Goal: Find specific page/section: Find specific page/section

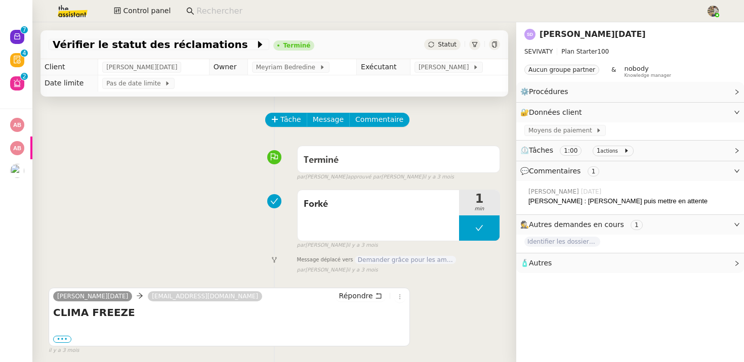
click at [552, 264] on span "🧴 Autres" at bounding box center [621, 264] width 203 height 12
click at [648, 281] on span "Télécharger" at bounding box center [663, 281] width 35 height 7
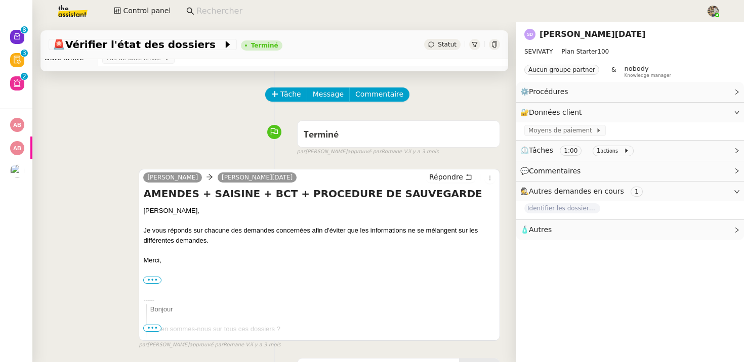
scroll to position [29, 0]
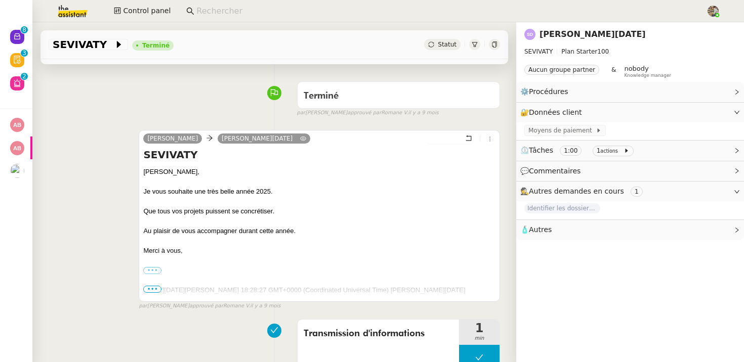
scroll to position [65, 0]
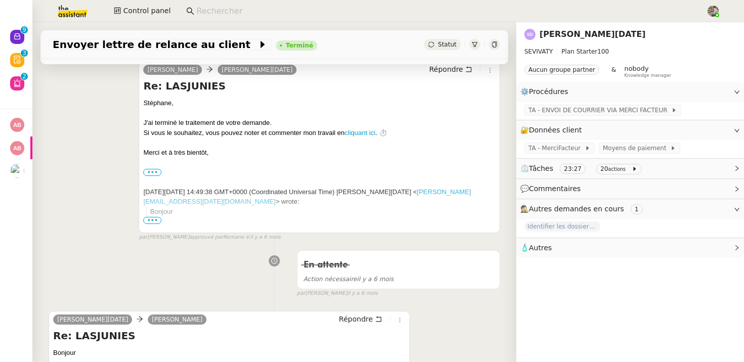
scroll to position [271, 0]
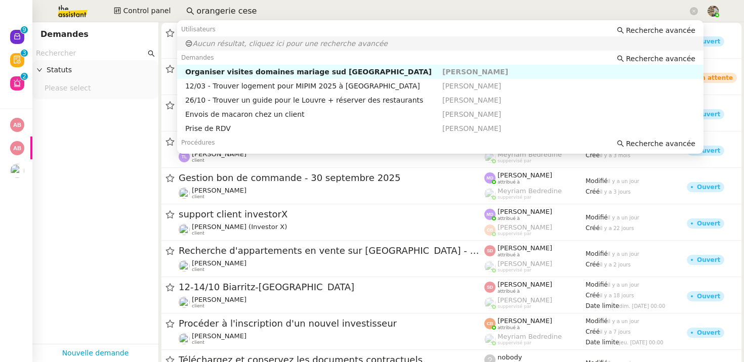
click at [233, 19] on div "Utilisateurs Recherche avancée 😔 Aucun résultat, cliquez ici pour une recherche…" at bounding box center [440, 87] width 526 height 138
click at [233, 16] on input "orangerie cese" at bounding box center [441, 12] width 491 height 14
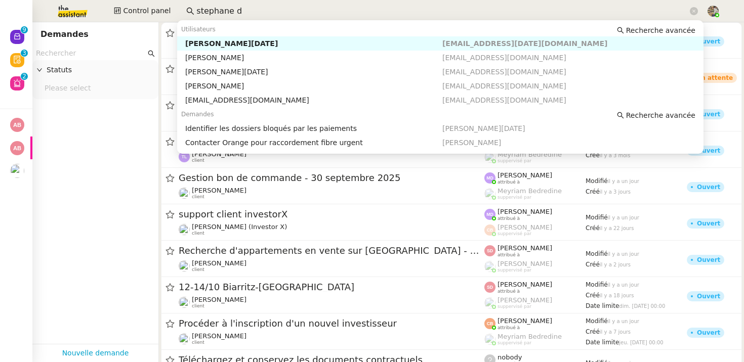
click at [234, 40] on div "Stéphane DAHAN" at bounding box center [313, 43] width 257 height 9
type input "stephane d"
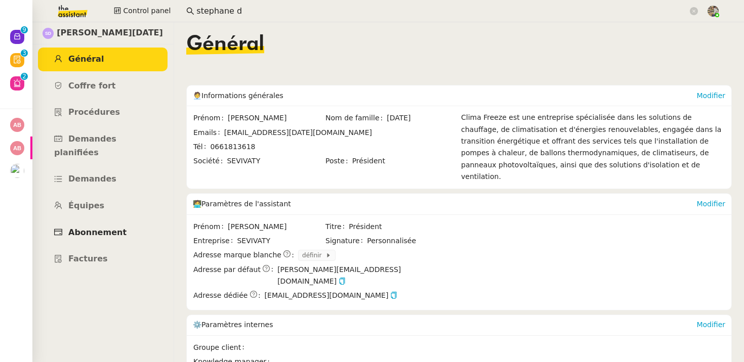
click at [77, 228] on span "Abonnement" at bounding box center [97, 233] width 58 height 10
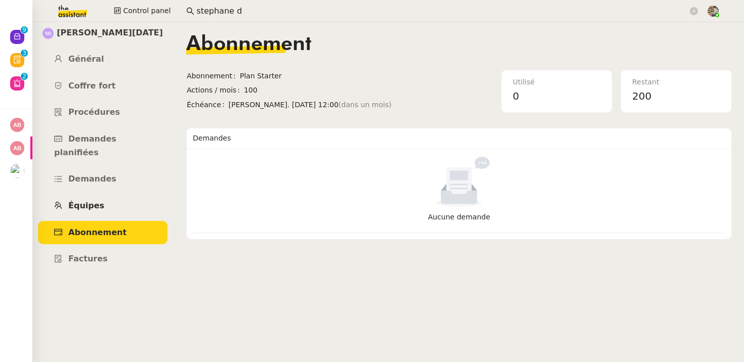
click at [94, 199] on link "Équipes" at bounding box center [103, 206] width 130 height 24
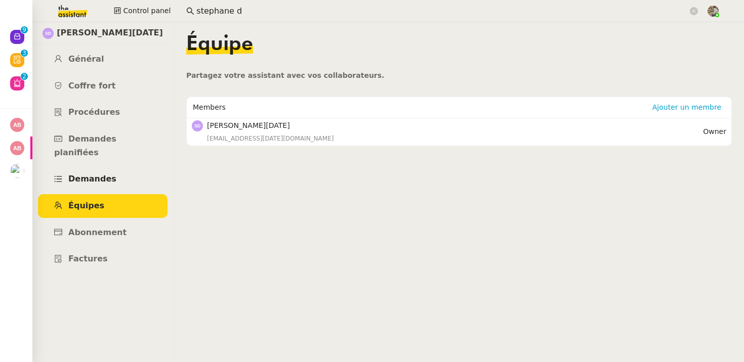
click at [91, 174] on span "Demandes" at bounding box center [92, 179] width 48 height 10
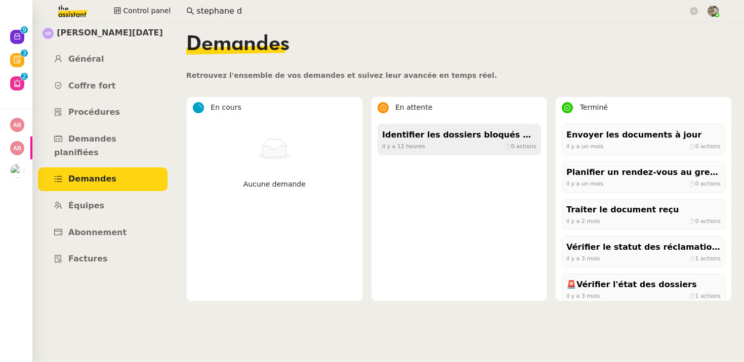
click at [494, 139] on div "Identifier les dossiers bloqués par les paiements" at bounding box center [459, 136] width 154 height 14
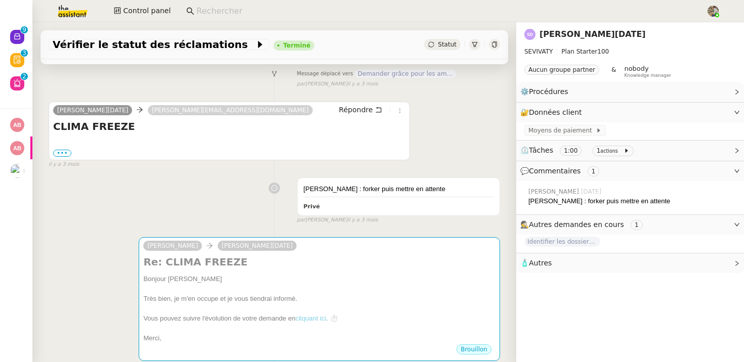
scroll to position [173, 0]
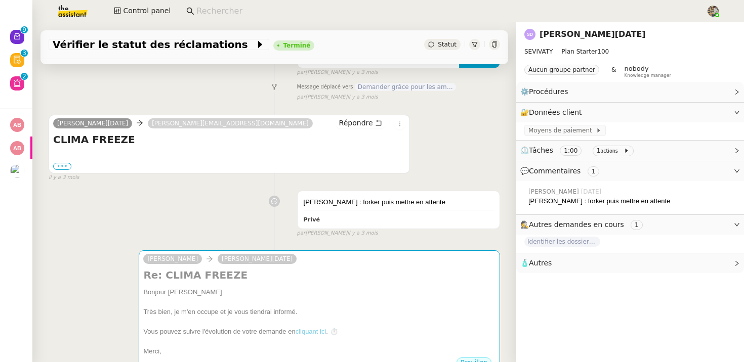
click at [63, 166] on label "•••" at bounding box center [62, 166] width 18 height 7
click at [0, 0] on input "•••" at bounding box center [0, 0] width 0 height 0
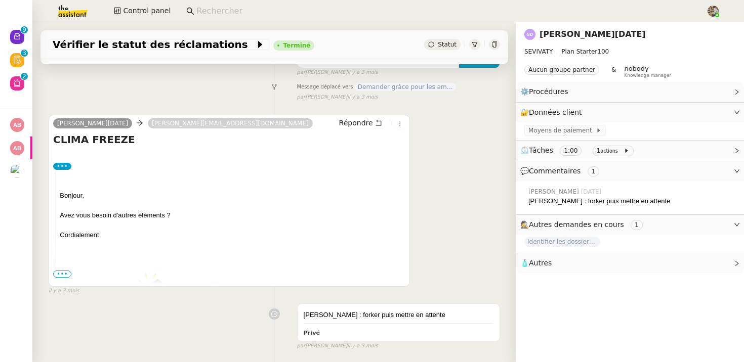
click at [59, 274] on span "•••" at bounding box center [62, 274] width 18 height 7
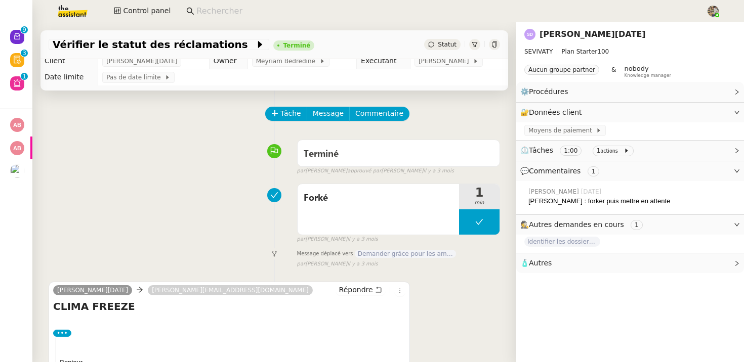
scroll to position [0, 0]
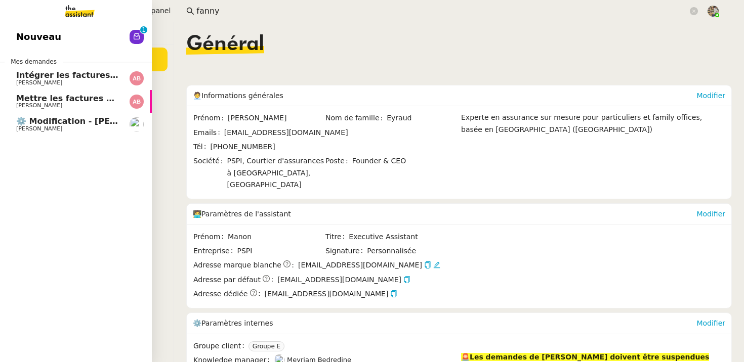
click at [31, 122] on span "⚙️ Modification - [PERSON_NAME] et suivi des devis sur Energy Track" at bounding box center [173, 121] width 315 height 10
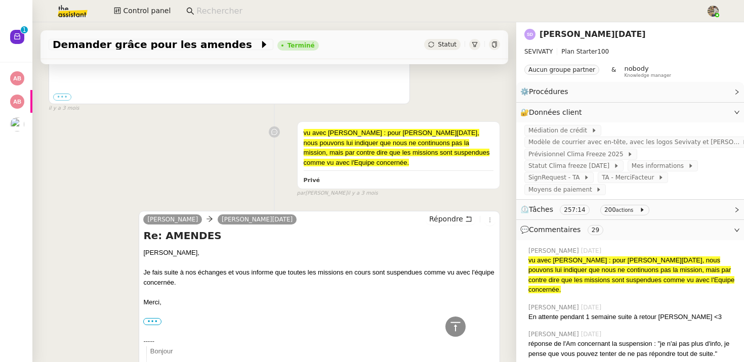
scroll to position [1265, 0]
